Goal: Information Seeking & Learning: Learn about a topic

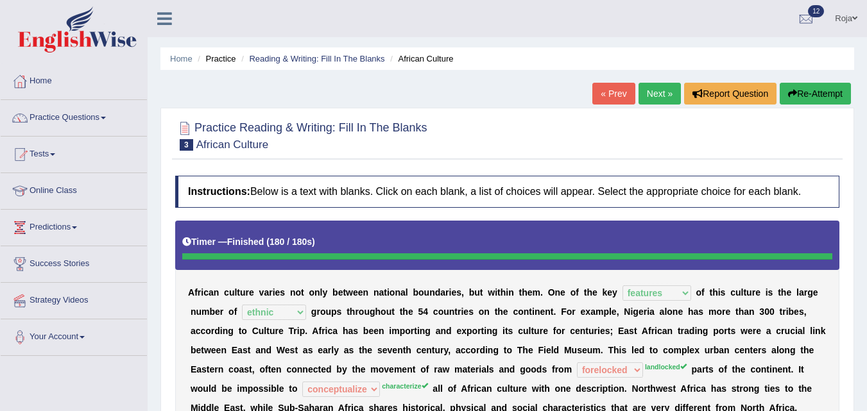
select select "features"
select select "ethnic"
select select "forelocked"
select select "conceptualize"
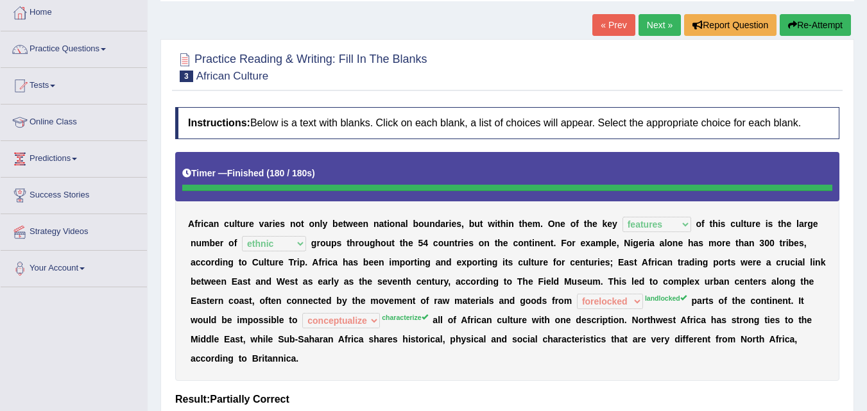
scroll to position [8, 0]
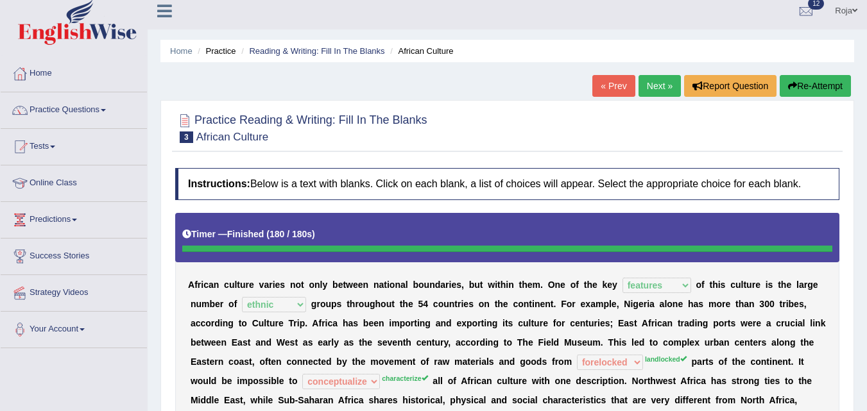
click at [648, 75] on link "Next »" at bounding box center [659, 86] width 42 height 22
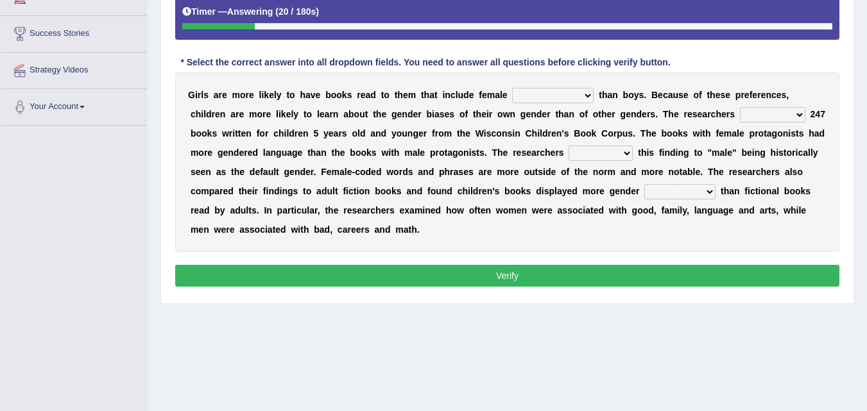
click at [561, 98] on select "protagonists cosmogonists agonists expressionists" at bounding box center [552, 95] width 81 height 15
select select "protagonists"
click at [512, 88] on select "protagonists cosmogonists agonists expressionists" at bounding box center [552, 95] width 81 height 15
click at [756, 114] on select "hydrolyzed paralyzed catalyzed analyzed" at bounding box center [772, 114] width 65 height 15
select select "analyzed"
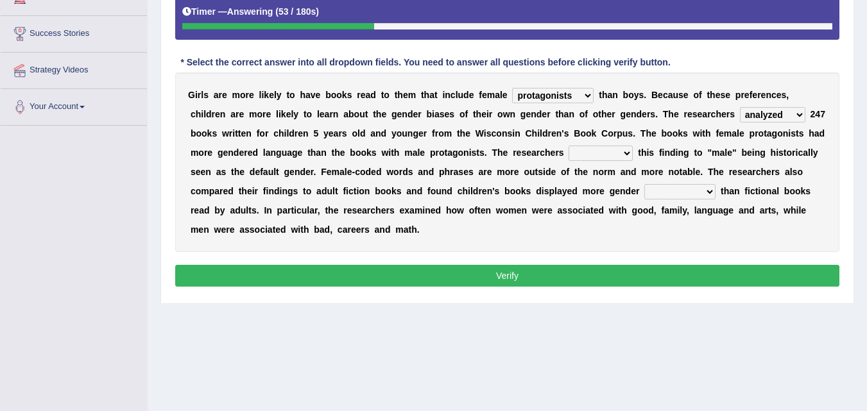
click at [740, 107] on select "hydrolyzed paralyzed catalyzed analyzed" at bounding box center [772, 114] width 65 height 15
click at [612, 153] on select "contribute tribute distribute attribute" at bounding box center [601, 153] width 64 height 15
select select "attribute"
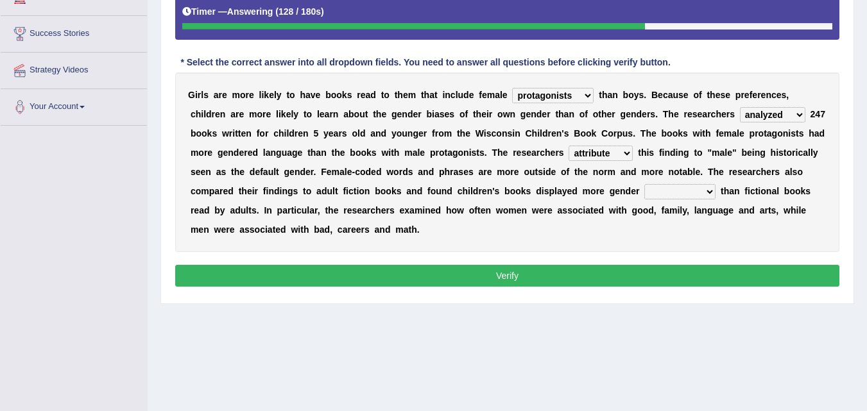
click at [569, 146] on select "contribute tribute distribute attribute" at bounding box center [601, 153] width 64 height 15
click at [683, 194] on select "stereotypes teletypes prototypes electrotypes" at bounding box center [679, 191] width 71 height 15
select select "stereotypes"
click at [644, 184] on select "stereotypes teletypes prototypes electrotypes" at bounding box center [679, 191] width 71 height 15
click at [660, 275] on button "Verify" at bounding box center [507, 276] width 664 height 22
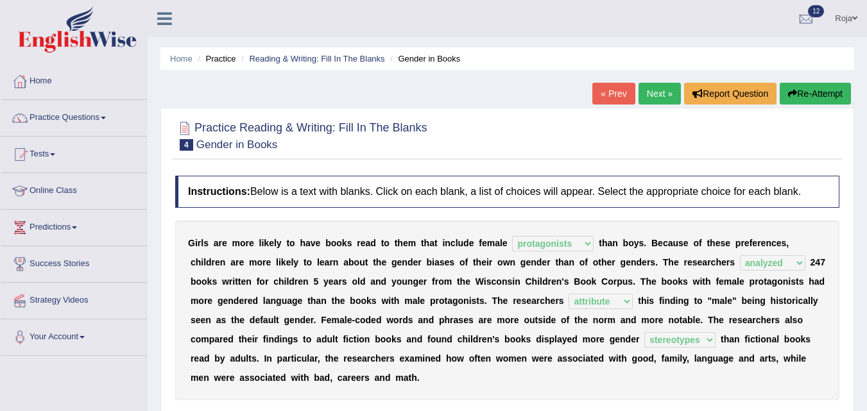
click at [644, 96] on link "Next »" at bounding box center [659, 94] width 42 height 22
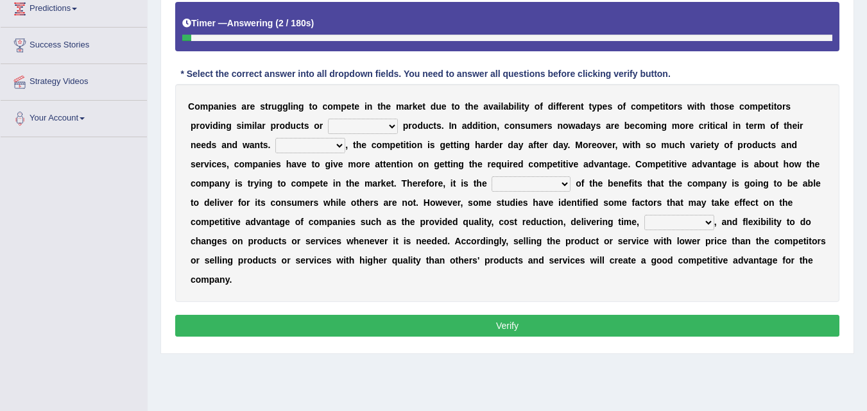
scroll to position [225, 0]
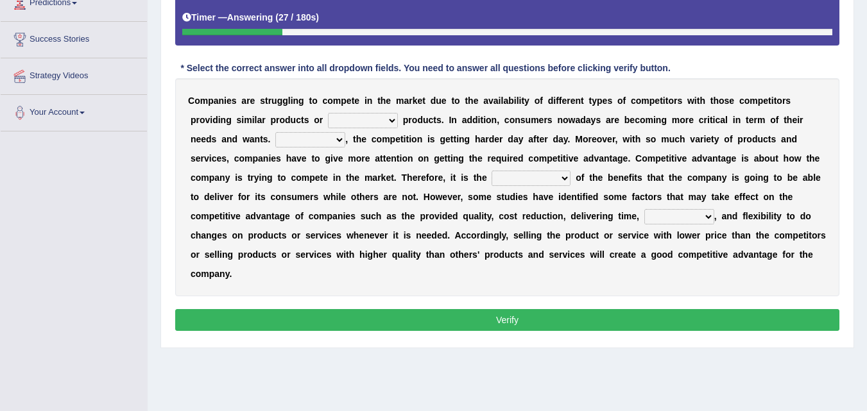
click at [347, 122] on select "constitution restitution substitution institution" at bounding box center [363, 120] width 70 height 15
select select "substitution"
click at [328, 113] on select "constitution restitution substitution institution" at bounding box center [363, 120] width 70 height 15
click at [347, 136] on b "," at bounding box center [346, 139] width 3 height 10
click at [332, 150] on div "C o m p a n i e s a r e s t r u g g l i n g t o c o m p e t e i n t h e m a r k…" at bounding box center [507, 187] width 664 height 218
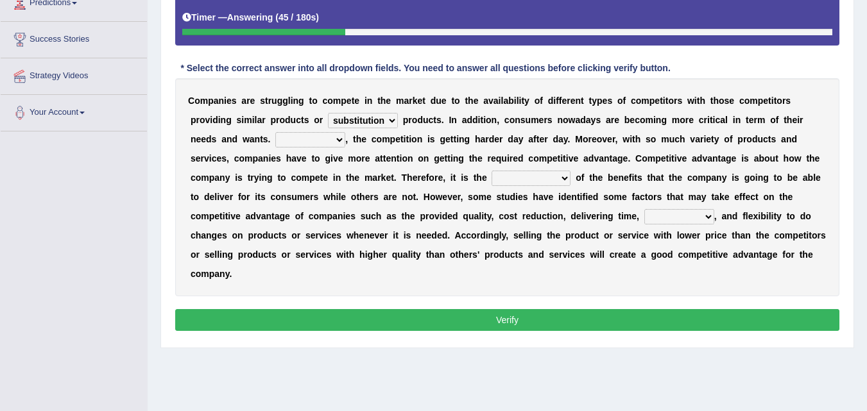
click at [334, 141] on select "However Instead Additionally Therefore" at bounding box center [310, 139] width 70 height 15
click at [275, 132] on select "However Instead Additionally Therefore" at bounding box center [310, 139] width 70 height 15
click at [329, 145] on select "However Instead Additionally Therefore" at bounding box center [310, 139] width 70 height 15
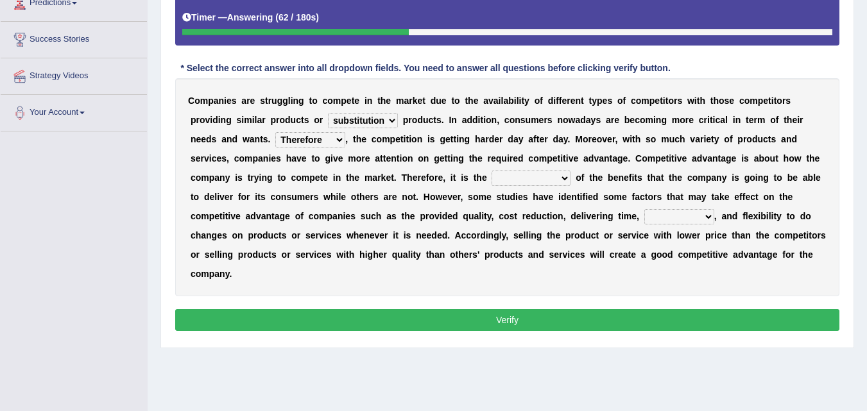
click at [329, 145] on select "However Instead Additionally Therefore" at bounding box center [310, 139] width 70 height 15
select select "Additionally"
click at [275, 132] on select "However Instead Additionally Therefore" at bounding box center [310, 139] width 70 height 15
click at [540, 179] on select "dissemination ordination determination incarnation" at bounding box center [531, 178] width 79 height 15
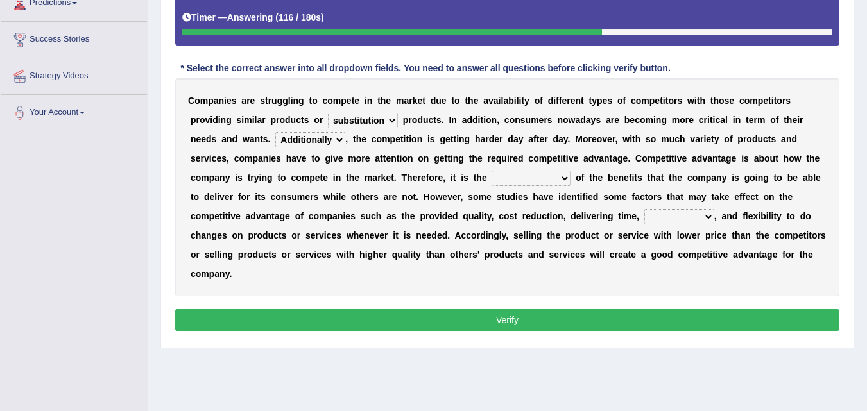
select select "dissemination"
click at [492, 171] on select "dissemination ordination determination incarnation" at bounding box center [531, 178] width 79 height 15
click at [545, 180] on select "dissemination ordination determination incarnation" at bounding box center [531, 178] width 79 height 15
click at [669, 209] on div "C o m p a n i e s a r e s t r u g g l i n g t o c o m p e t e i n t h e m a r k…" at bounding box center [507, 187] width 664 height 218
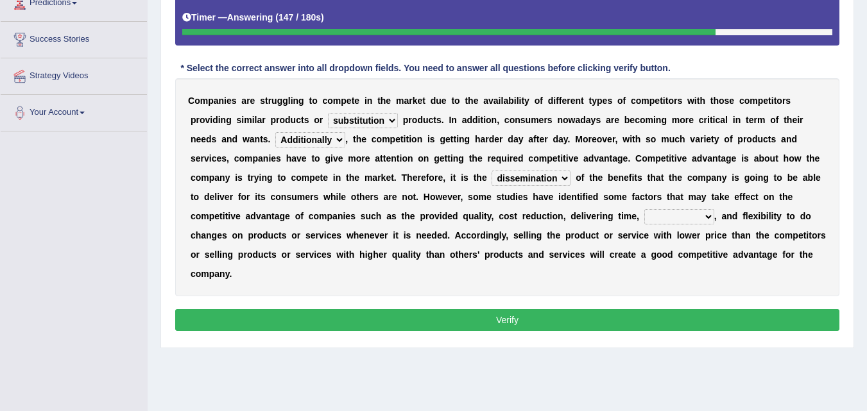
click at [666, 227] on div "C o m p a n i e s a r e s t r u g g l i n g t o c o m p e t e i n t h e m a r k…" at bounding box center [507, 187] width 664 height 218
click at [671, 217] on select "captivation aggregation deprivation innovation" at bounding box center [679, 216] width 70 height 15
select select "innovation"
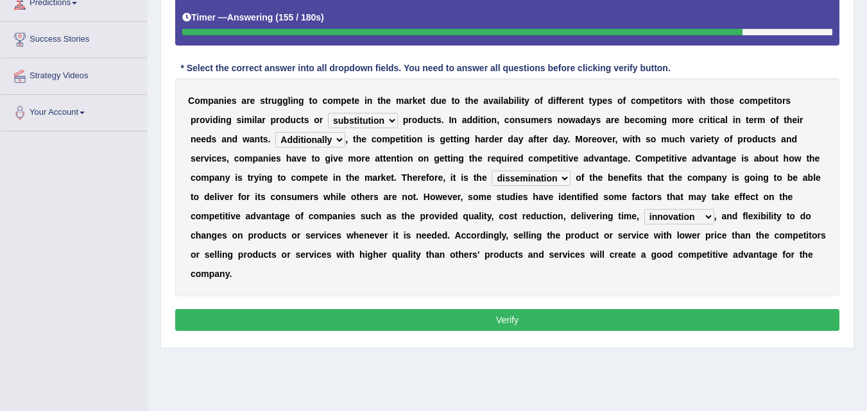
click at [644, 209] on select "captivation aggregation deprivation innovation" at bounding box center [679, 216] width 70 height 15
click at [536, 187] on div "C o m p a n i e s a r e s t r u g g l i n g t o c o m p e t e i n t h e m a r k…" at bounding box center [507, 187] width 664 height 218
click at [538, 180] on select "dissemination ordination determination incarnation" at bounding box center [531, 178] width 79 height 15
click at [570, 178] on div "C o m p a n i e s a r e s t r u g g l i n g t o c o m p e t e i n t h e m a r k…" at bounding box center [507, 187] width 664 height 218
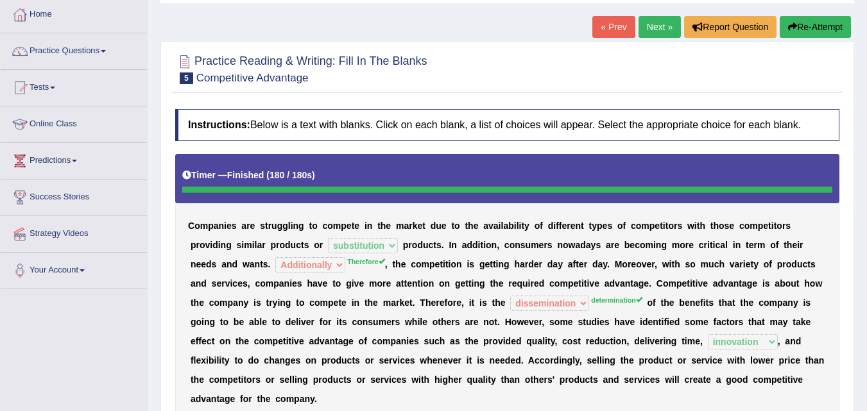
scroll to position [60, 0]
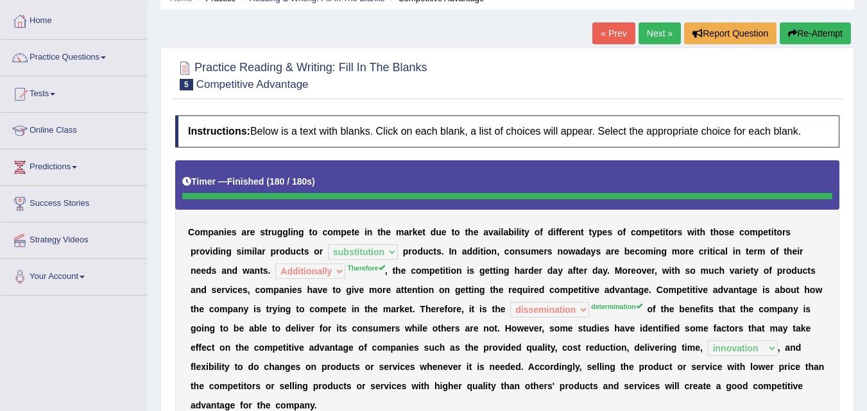
click at [794, 23] on button "Re-Attempt" at bounding box center [815, 33] width 71 height 22
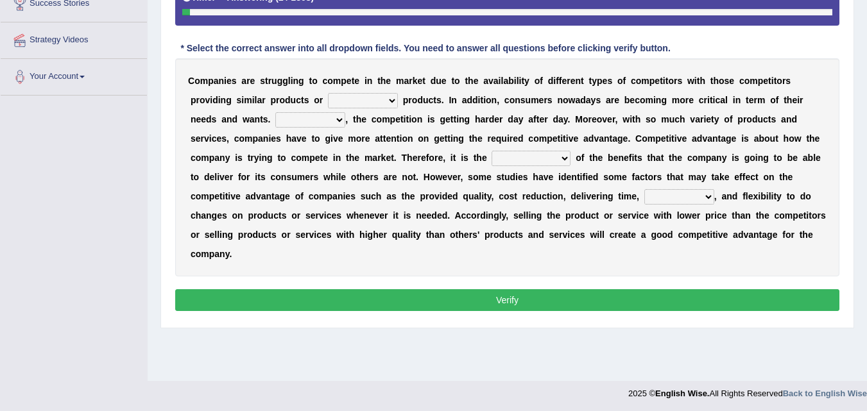
scroll to position [259, 0]
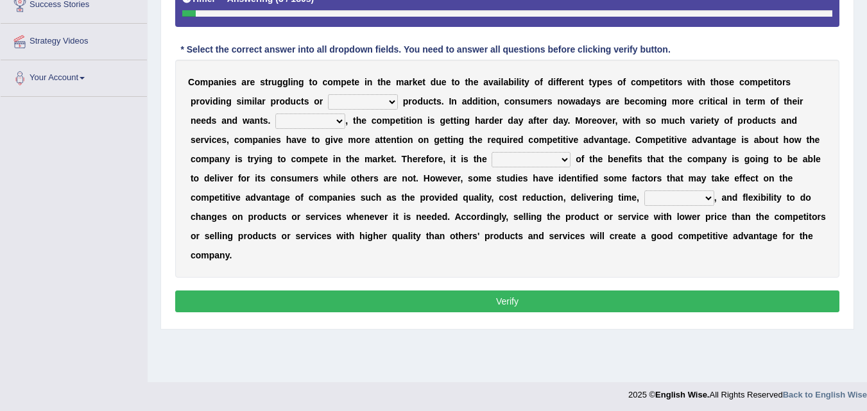
click at [351, 105] on select "constitution restitution substitution institution" at bounding box center [363, 101] width 70 height 15
select select "substitution"
click at [328, 94] on select "constitution restitution substitution institution" at bounding box center [363, 101] width 70 height 15
click at [316, 120] on select "However Instead Additionally Therefore" at bounding box center [310, 121] width 70 height 15
select select "Therefore"
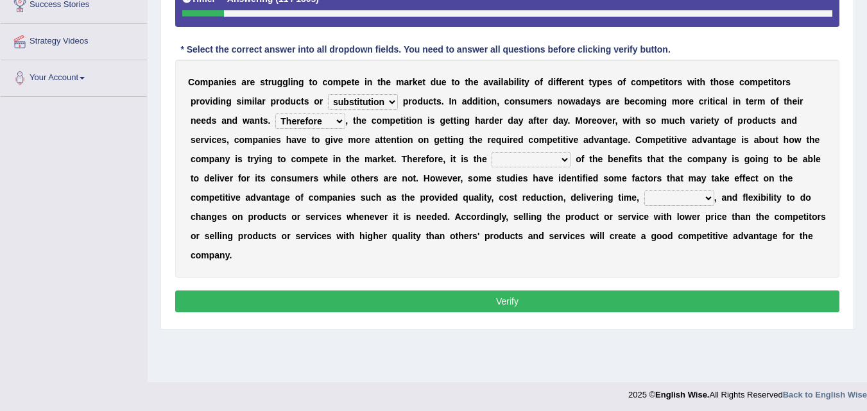
click at [275, 114] on select "However Instead Additionally Therefore" at bounding box center [310, 121] width 70 height 15
click at [524, 157] on select "dissemination ordination determination incarnation" at bounding box center [531, 159] width 79 height 15
click at [522, 160] on select "dissemination ordination determination incarnation" at bounding box center [531, 159] width 79 height 15
select select "determination"
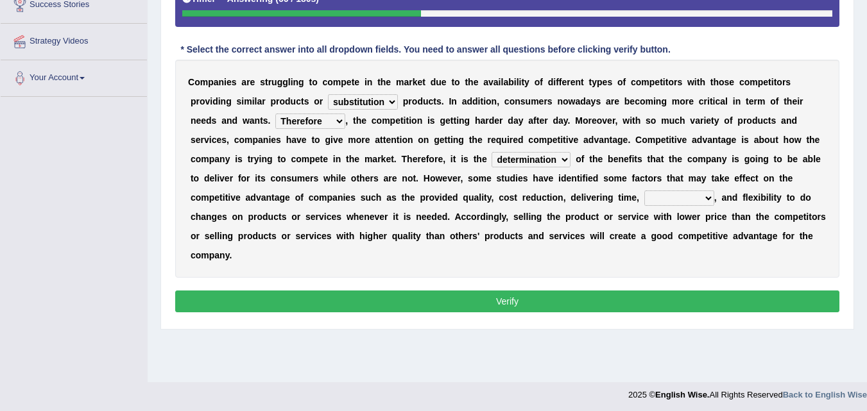
click at [492, 152] on select "dissemination ordination determination incarnation" at bounding box center [531, 159] width 79 height 15
click at [659, 196] on select "captivation aggregation deprivation innovation" at bounding box center [679, 198] width 70 height 15
select select "deprivation"
click at [644, 191] on select "captivation aggregation deprivation innovation" at bounding box center [679, 198] width 70 height 15
click at [593, 305] on button "Verify" at bounding box center [507, 302] width 664 height 22
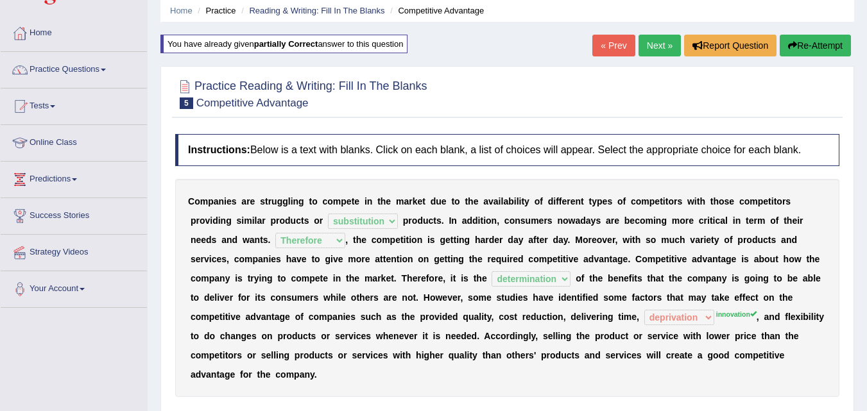
scroll to position [44, 0]
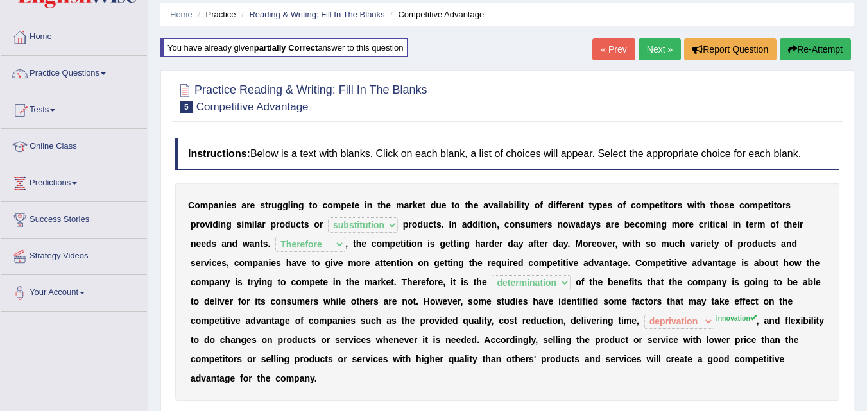
click at [661, 47] on link "Next »" at bounding box center [659, 50] width 42 height 22
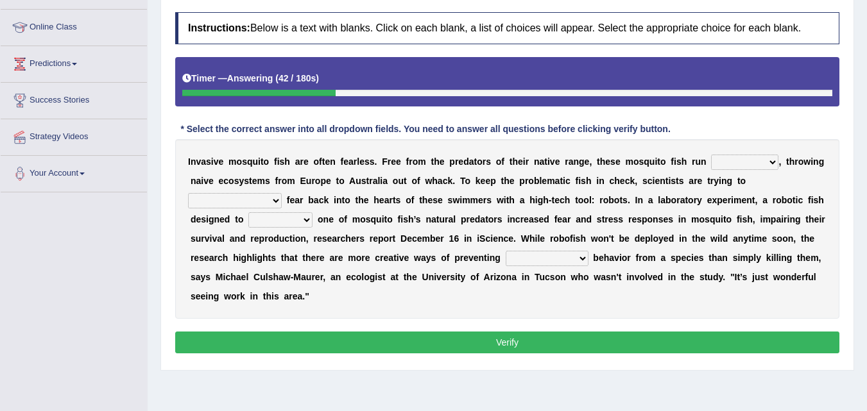
scroll to position [161, 0]
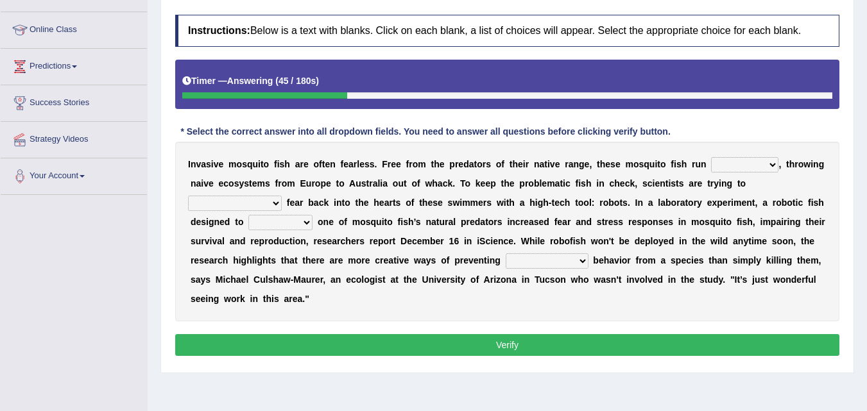
click at [760, 160] on select "occupant flippant rampant concordant" at bounding box center [744, 164] width 67 height 15
select select "rampant"
click at [711, 157] on select "occupant flippant rampant concordant" at bounding box center [744, 164] width 67 height 15
click at [282, 196] on select "accept spike strike [PERSON_NAME]" at bounding box center [235, 203] width 94 height 15
select select "strike"
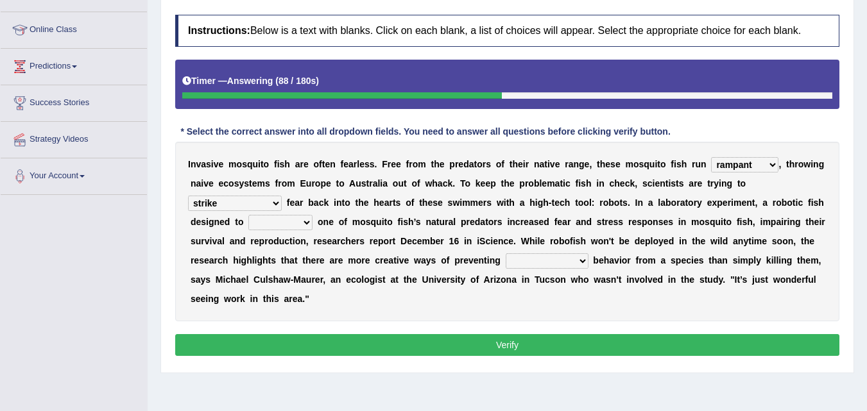
click at [282, 196] on select "accept spike strike [PERSON_NAME]" at bounding box center [235, 203] width 94 height 15
click at [738, 229] on div "I n v a s i v e m o s q u i t o f i s h a r e o f t e n f e a r l e s s . F r e…" at bounding box center [507, 232] width 664 height 180
click at [417, 252] on div "I n v a s i v e m o s q u i t o f i s h a r e o f t e n f e a r l e s s . F r e…" at bounding box center [507, 232] width 664 height 180
click at [241, 214] on div "I n v a s i v e m o s q u i t o f i s h a r e o f t e n f e a r l e s s . F r e…" at bounding box center [507, 232] width 664 height 180
click at [248, 224] on select "bequest mimic battle conquest" at bounding box center [280, 222] width 64 height 15
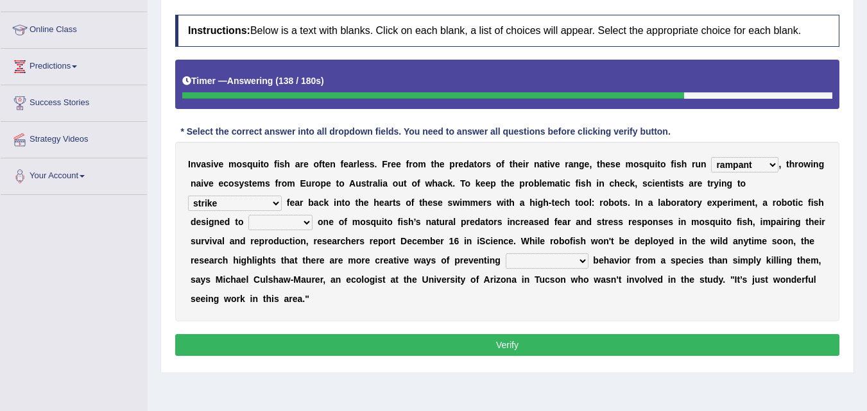
click at [248, 224] on select "bequest mimic battle conquest" at bounding box center [280, 222] width 64 height 15
select select "battle"
click at [248, 215] on select "bequest mimic battle conquest" at bounding box center [280, 222] width 64 height 15
click at [426, 323] on div "Instructions: Below is a text with blanks. Click on each blank, a list of choic…" at bounding box center [507, 187] width 671 height 358
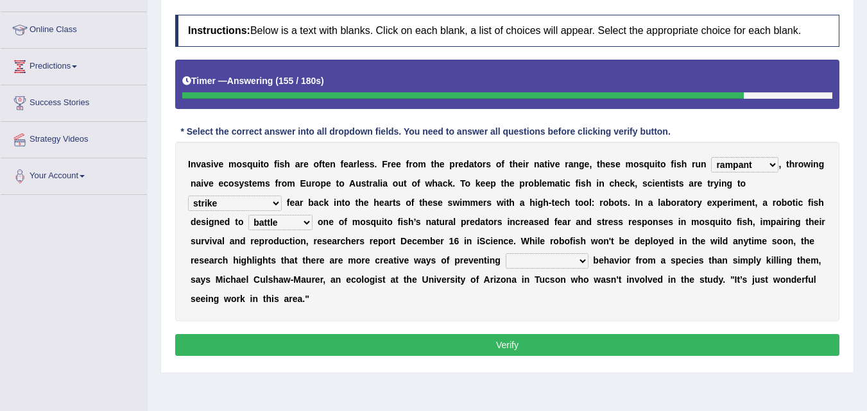
click at [506, 264] on select "unprivileged unprecedented uncharted unwanted" at bounding box center [547, 260] width 83 height 15
select select "unwanted"
click at [506, 253] on select "unprivileged unprecedented uncharted unwanted" at bounding box center [547, 260] width 83 height 15
